Goal: Task Accomplishment & Management: Manage account settings

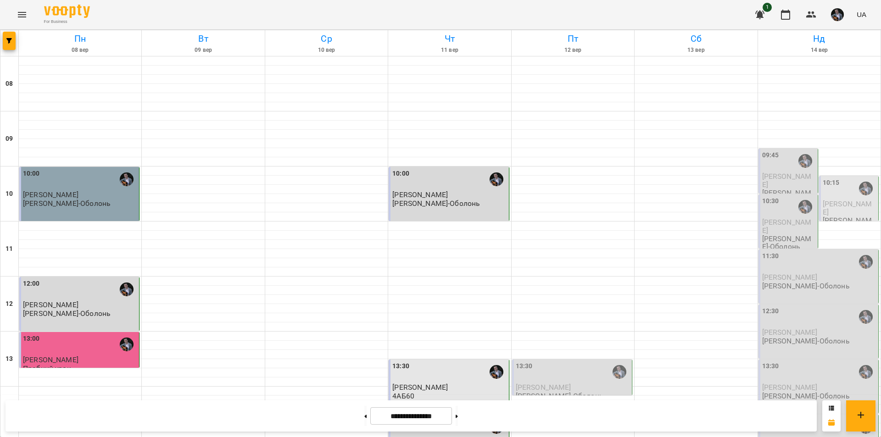
scroll to position [376, 0]
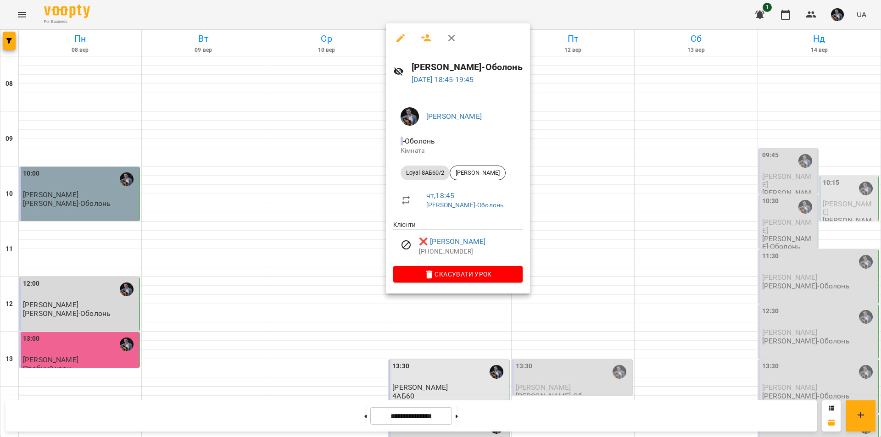
click at [682, 256] on div at bounding box center [440, 218] width 881 height 437
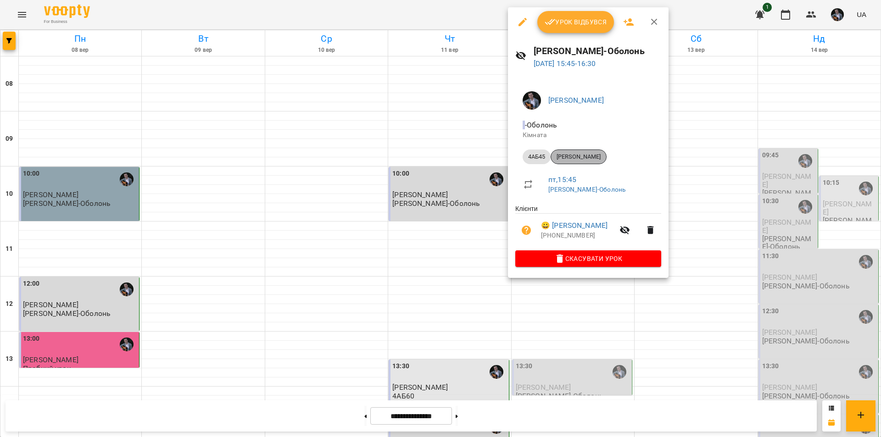
click at [596, 160] on span "[PERSON_NAME]" at bounding box center [578, 157] width 55 height 8
